Goal: Information Seeking & Learning: Find specific fact

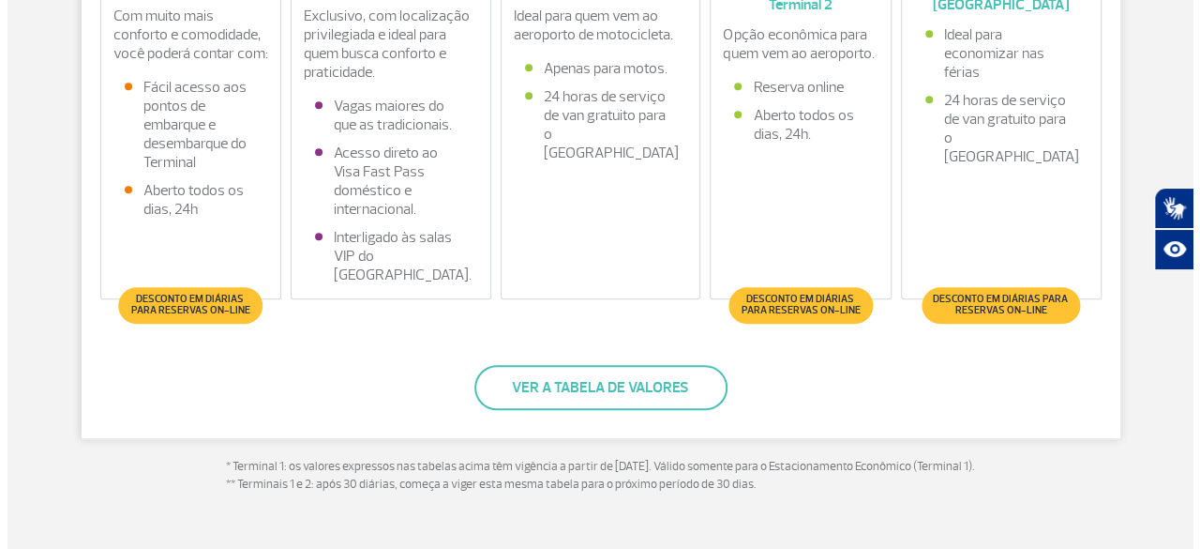
scroll to position [750, 0]
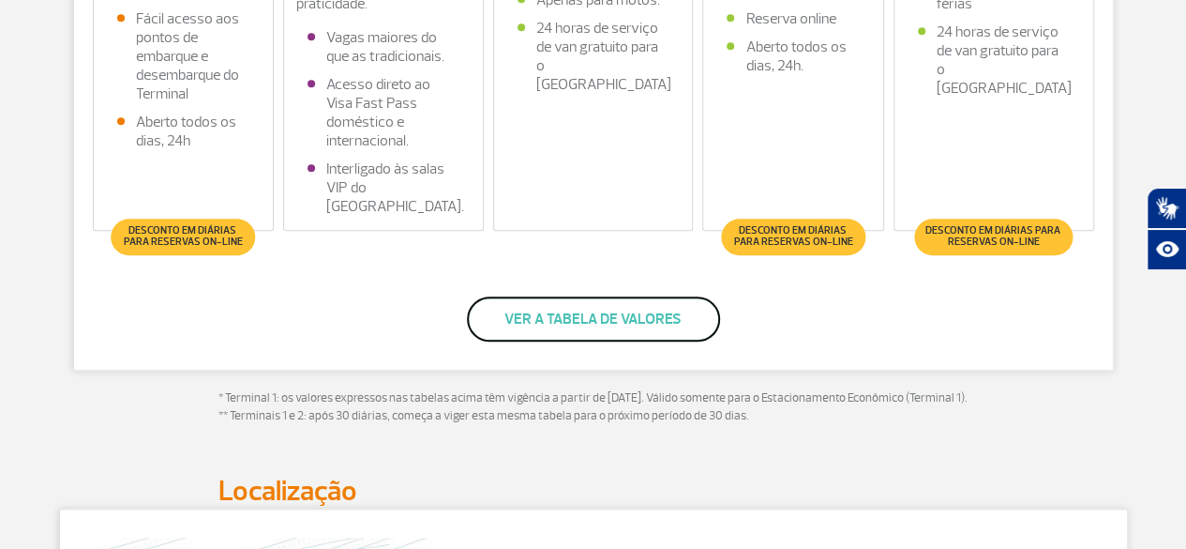
click at [629, 314] on button "Ver a tabela de valores" at bounding box center [593, 318] width 253 height 45
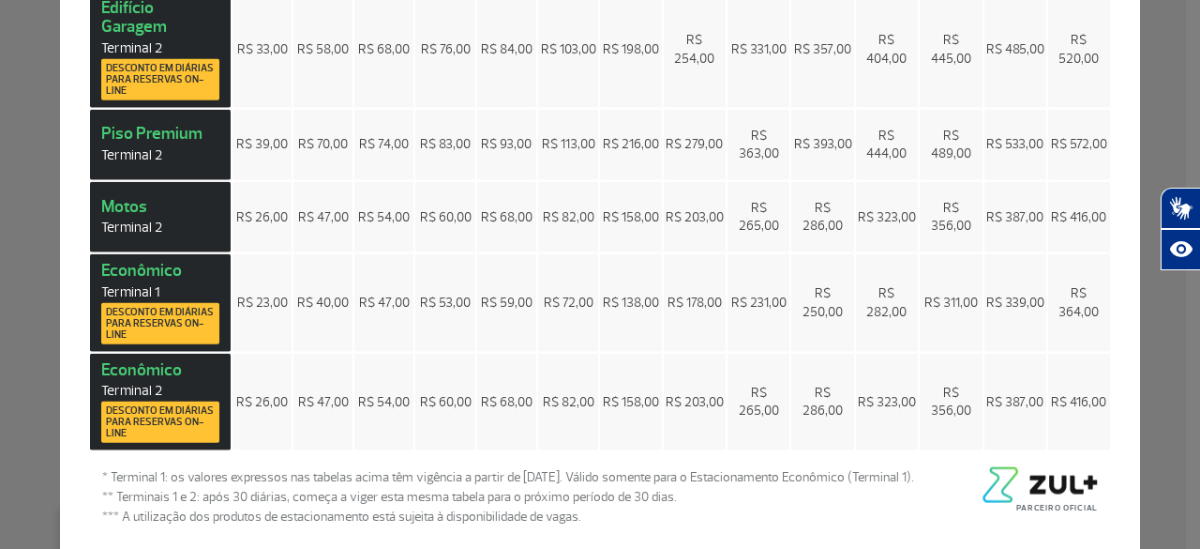
scroll to position [0, 0]
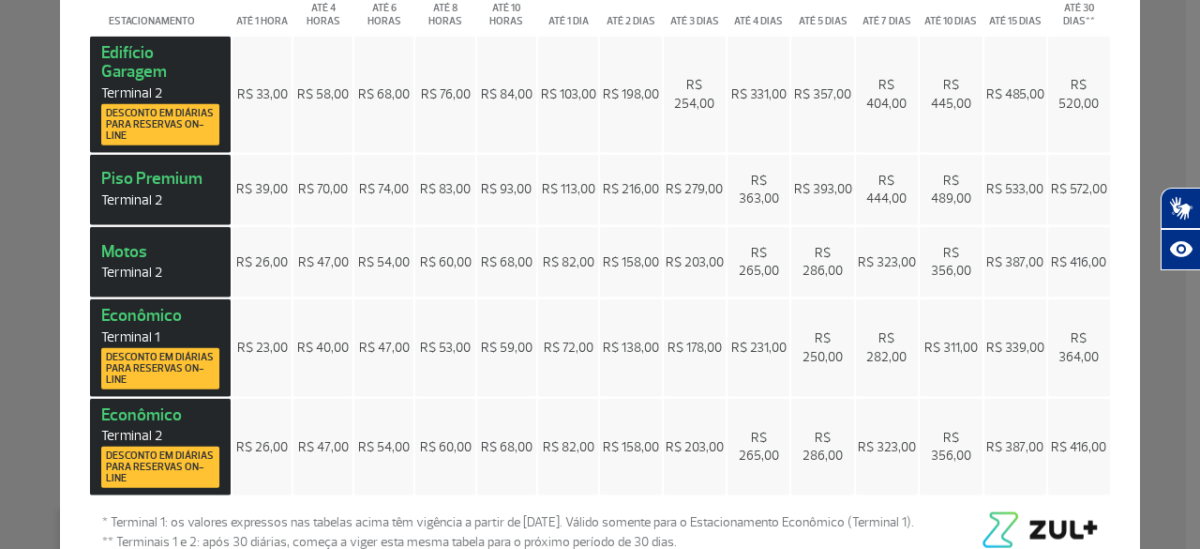
click at [1157, 37] on div "Preços × Estacionamento Até 1 hora Até 4 horas Até 6 horas Até 8 horas Até 10 h…" at bounding box center [600, 274] width 1200 height 549
click at [1153, 61] on div "Preços × Estacionamento Até 1 hora Até 4 horas Até 6 horas Até 8 horas Até 10 h…" at bounding box center [600, 274] width 1200 height 549
drag, startPoint x: 550, startPoint y: 89, endPoint x: 589, endPoint y: 92, distance: 38.6
click at [589, 92] on td "R$ 103,00" at bounding box center [568, 94] width 61 height 116
drag, startPoint x: 925, startPoint y: 103, endPoint x: 964, endPoint y: 105, distance: 39.4
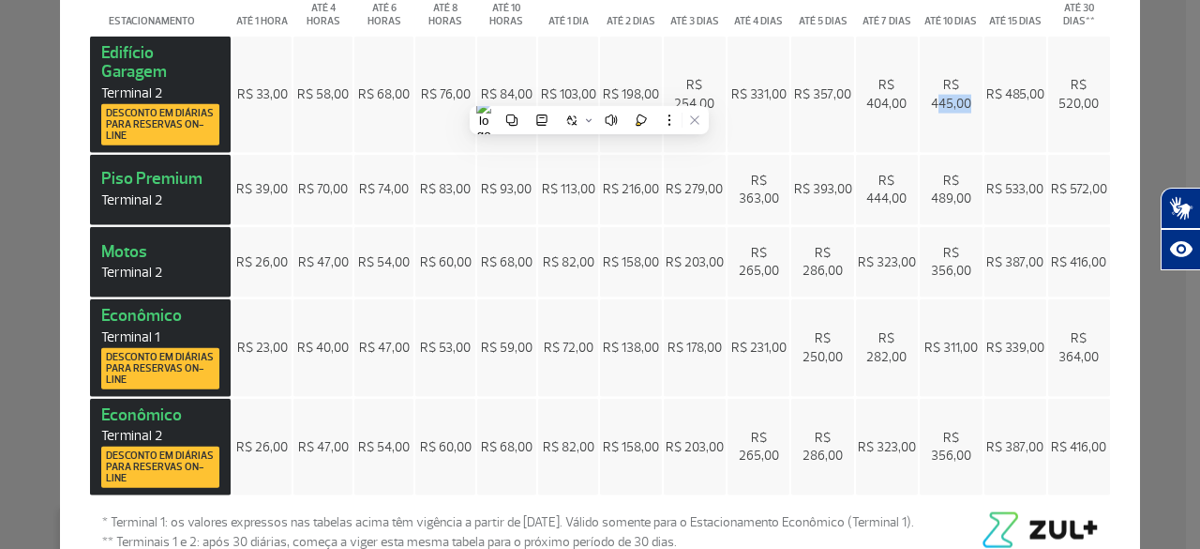
click at [964, 105] on td "R$ 445,00" at bounding box center [951, 94] width 62 height 116
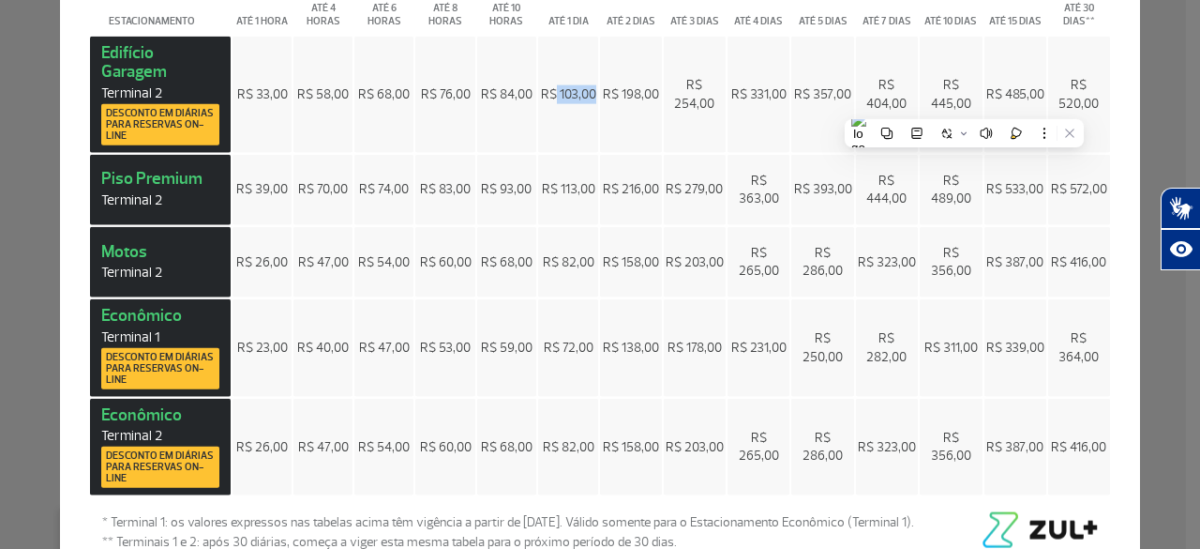
drag, startPoint x: 549, startPoint y: 91, endPoint x: 592, endPoint y: 95, distance: 43.3
click at [591, 95] on table "Estacionamento Até 1 hora Até 4 horas Até 6 horas Até 8 horas Até 10 horas Até …" at bounding box center [600, 240] width 1024 height 513
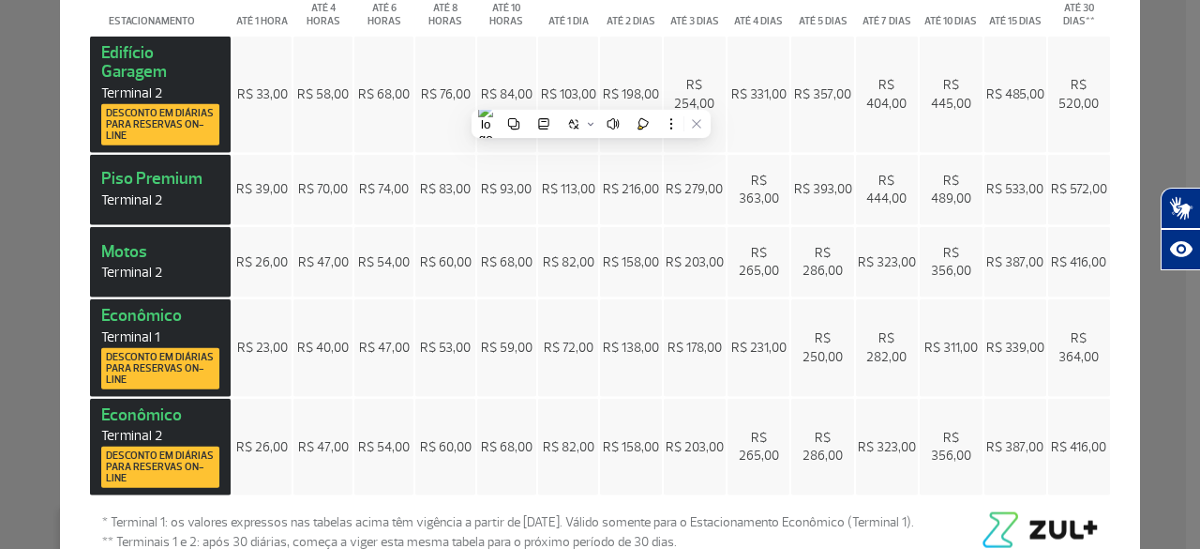
click at [1129, 102] on div "Preços × Estacionamento Até 1 hora Até 4 horas Até 6 horas Até 8 horas Até 10 h…" at bounding box center [600, 274] width 1200 height 549
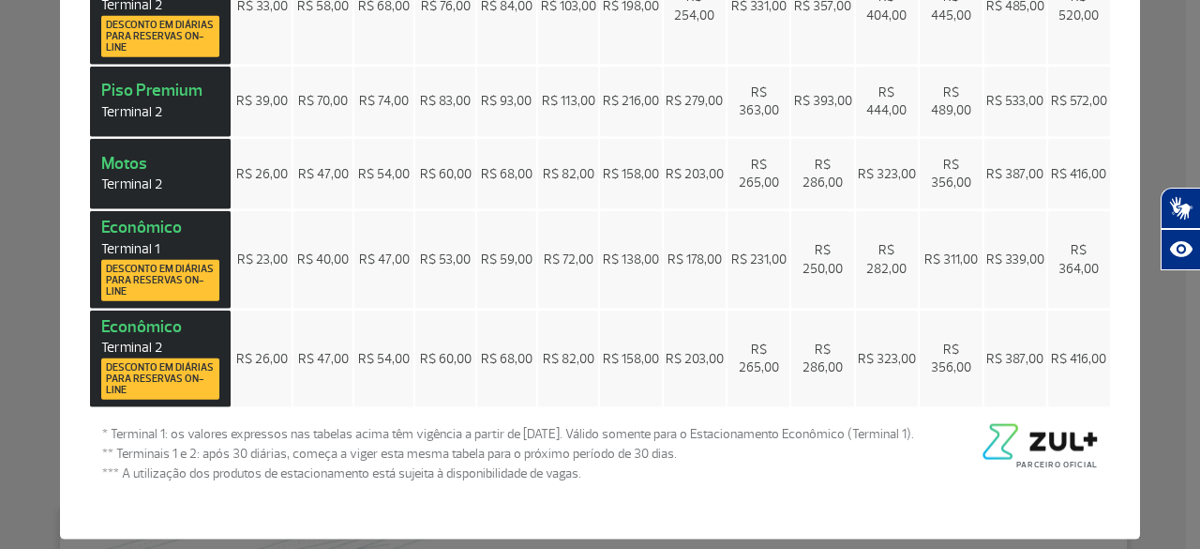
scroll to position [158, 0]
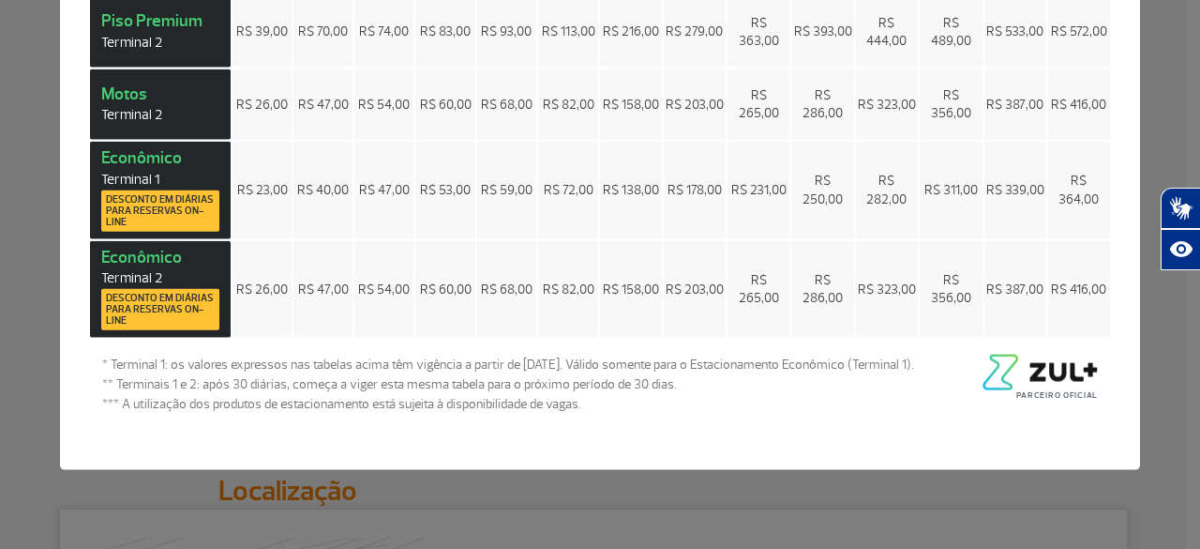
click at [347, 508] on div "Preços × Estacionamento Até 1 hora Até 4 horas Até 6 horas Até 8 horas Até 10 h…" at bounding box center [600, 274] width 1200 height 549
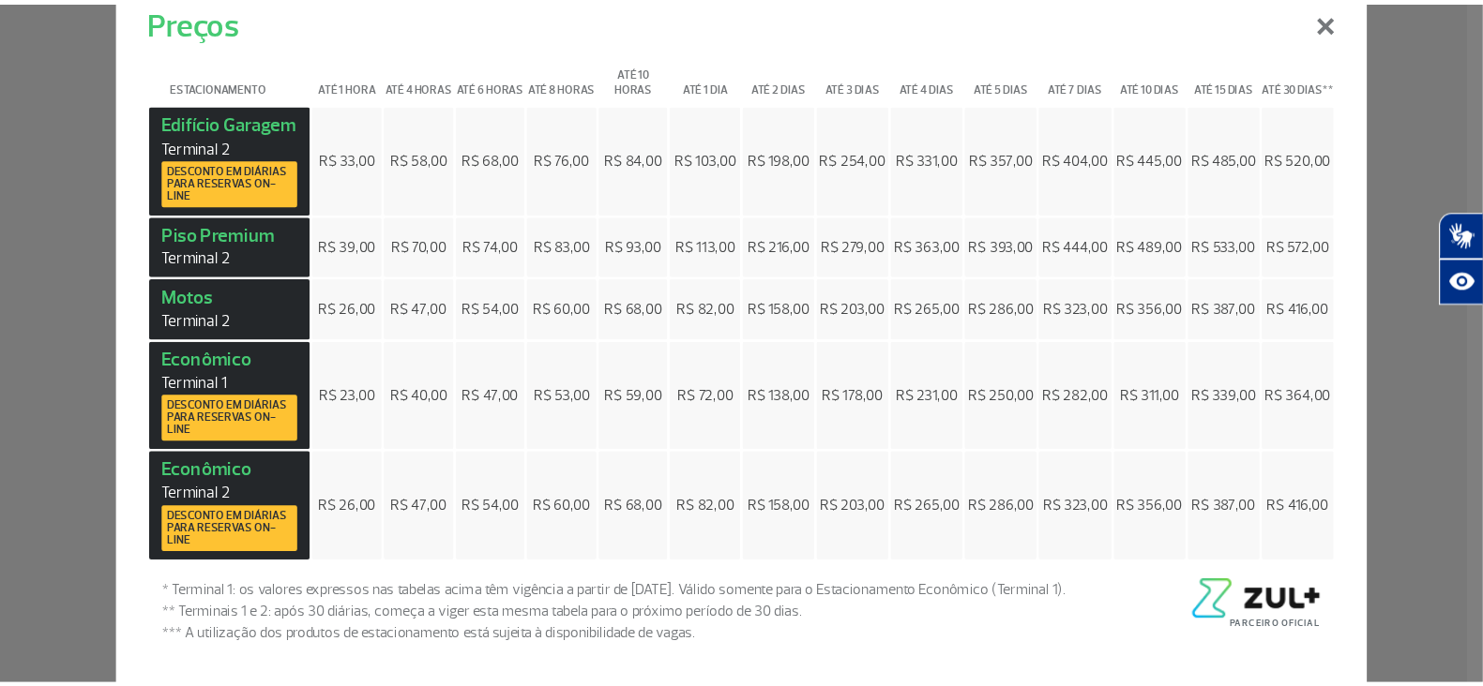
scroll to position [749, 0]
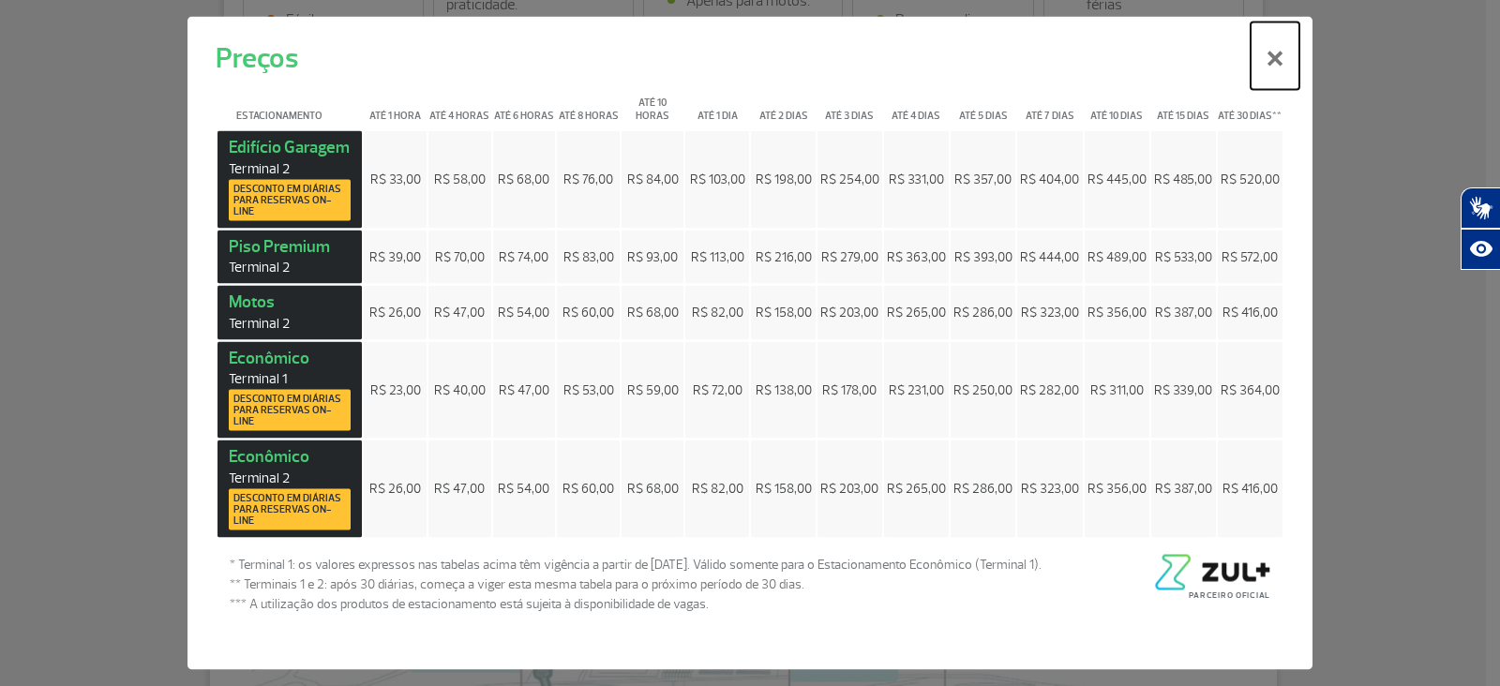
click at [1185, 63] on button "×" at bounding box center [1275, 57] width 49 height 68
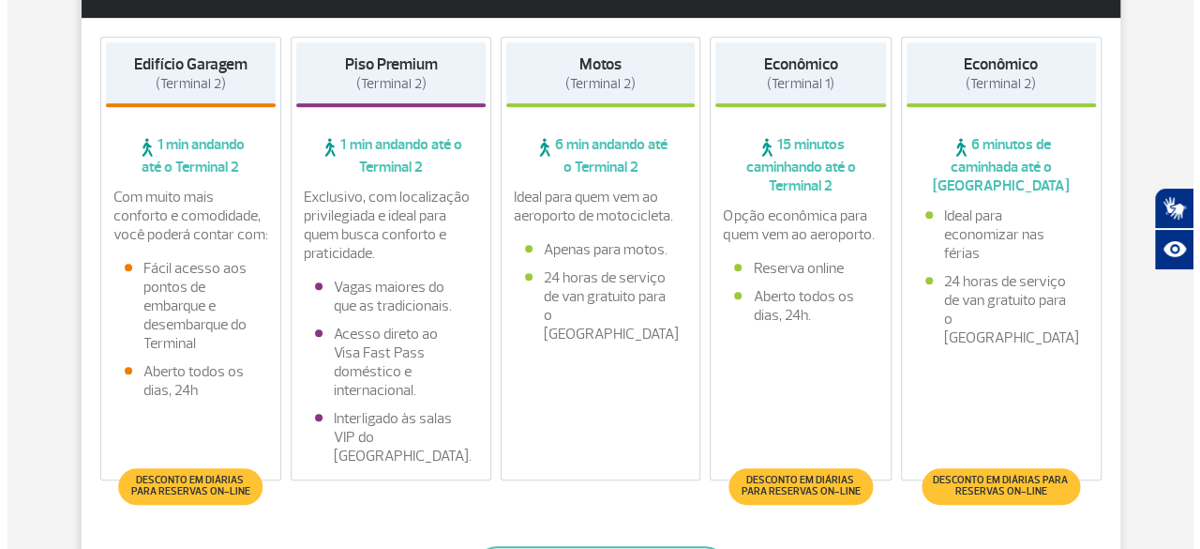
scroll to position [656, 0]
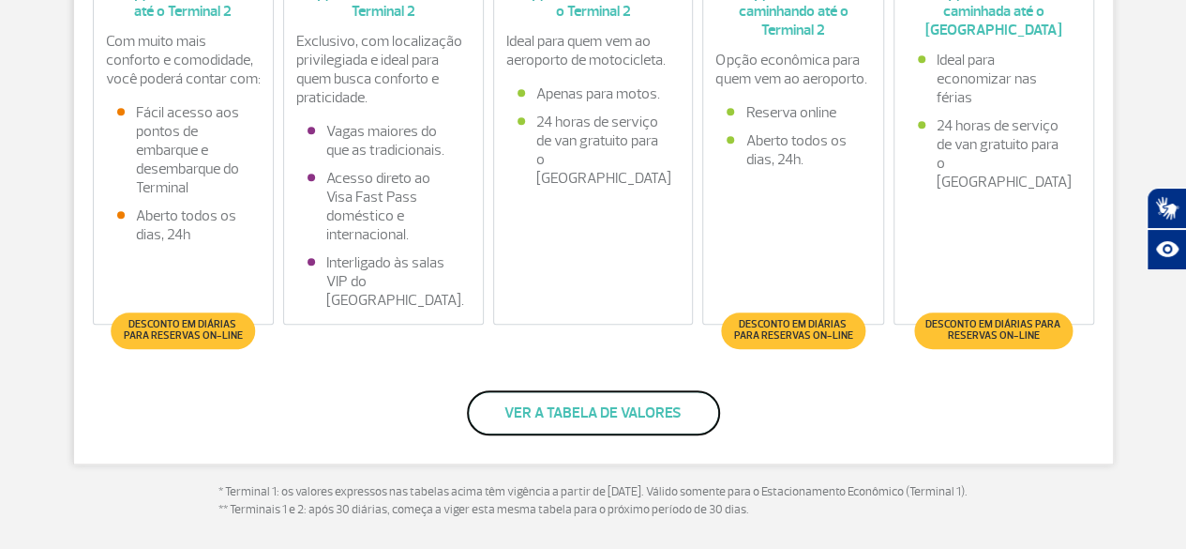
click at [582, 431] on button "Ver a tabela de valores" at bounding box center [593, 412] width 253 height 45
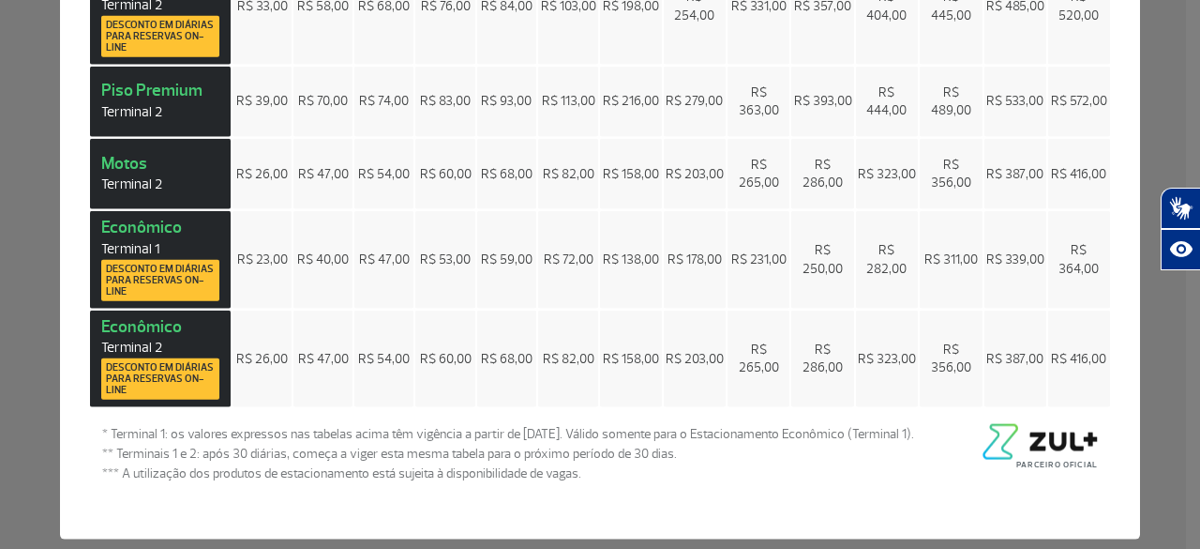
scroll to position [158, 0]
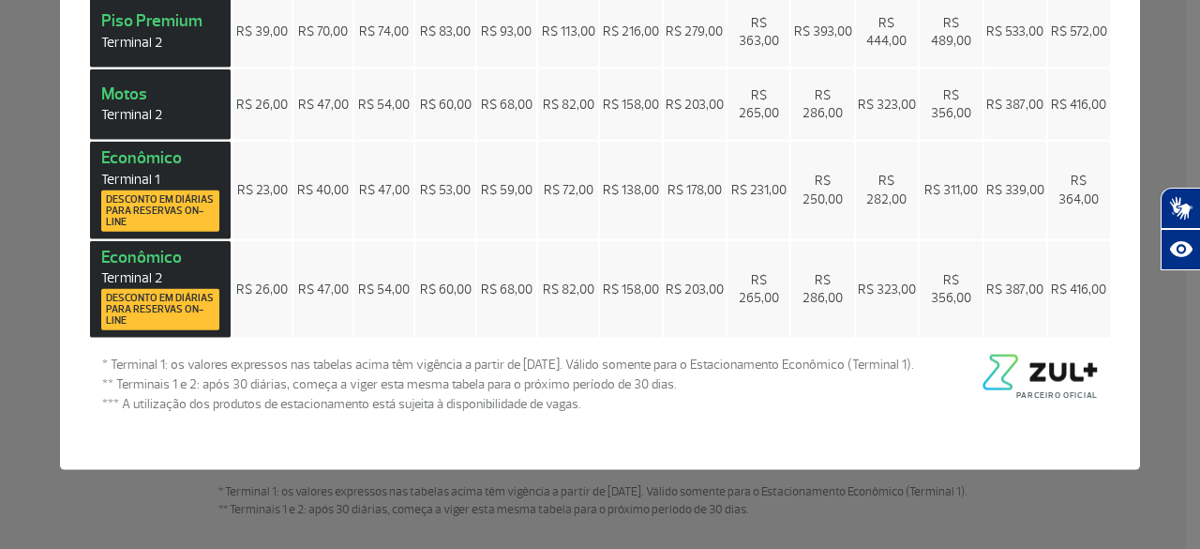
click at [692, 519] on div "Preços × Estacionamento Até 1 hora Até 4 horas Até 6 horas Até 8 horas Até 10 h…" at bounding box center [600, 274] width 1200 height 549
